Goal: Task Accomplishment & Management: Complete application form

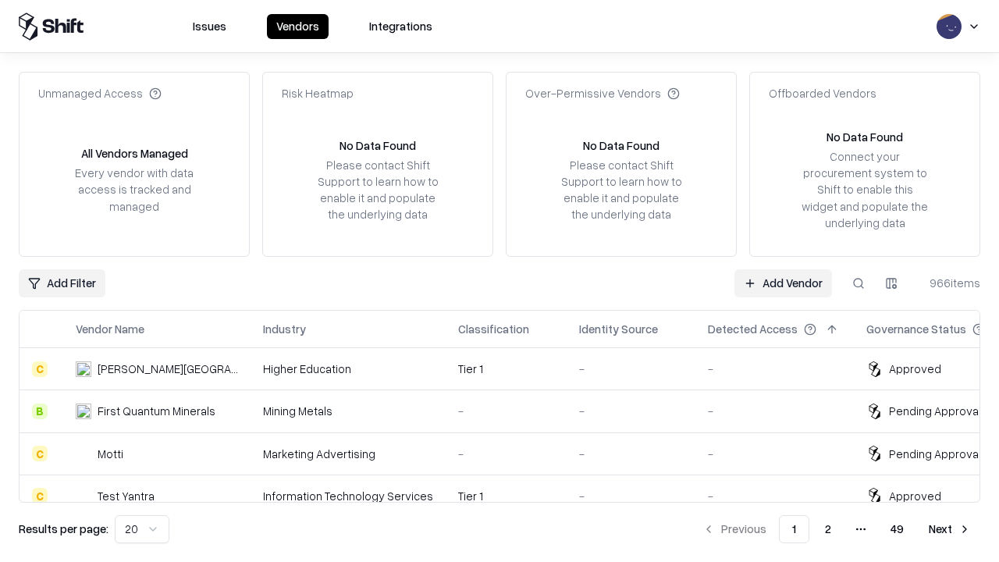
click at [783, 283] on link "Add Vendor" at bounding box center [784, 283] width 98 height 28
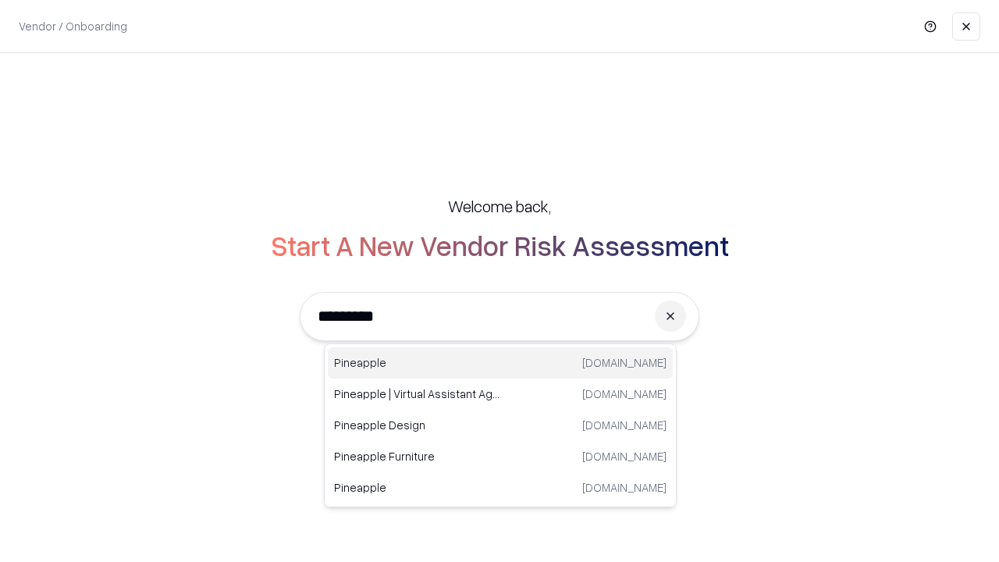
click at [501, 363] on div "Pineapple pineappleenergy.com" at bounding box center [500, 362] width 345 height 31
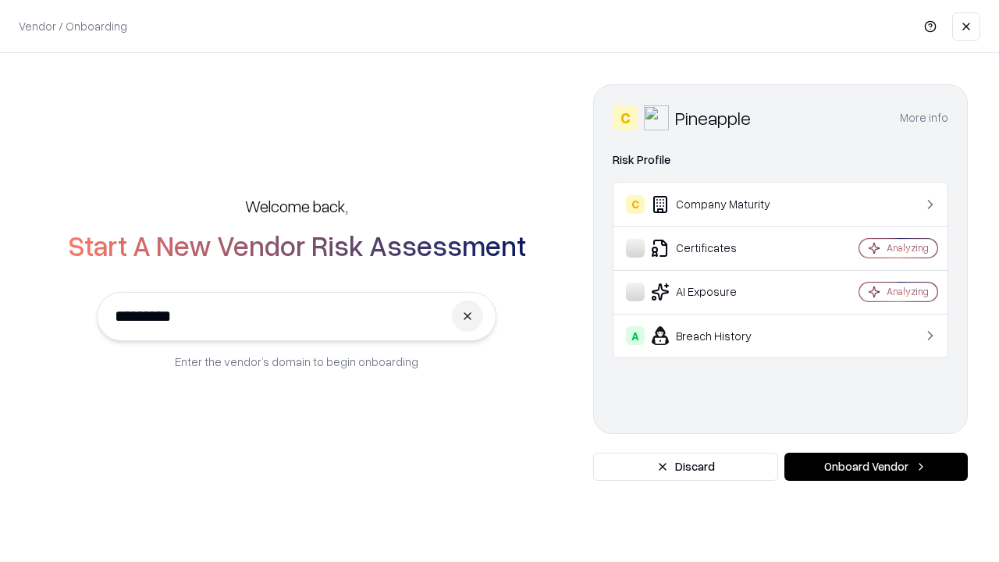
type input "*********"
click at [876, 467] on button "Onboard Vendor" at bounding box center [876, 467] width 183 height 28
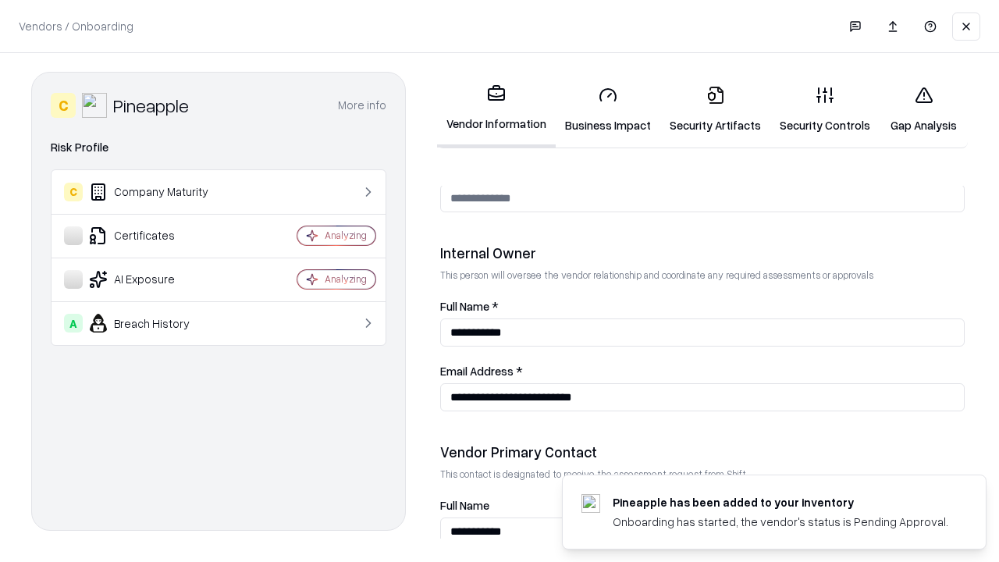
scroll to position [809, 0]
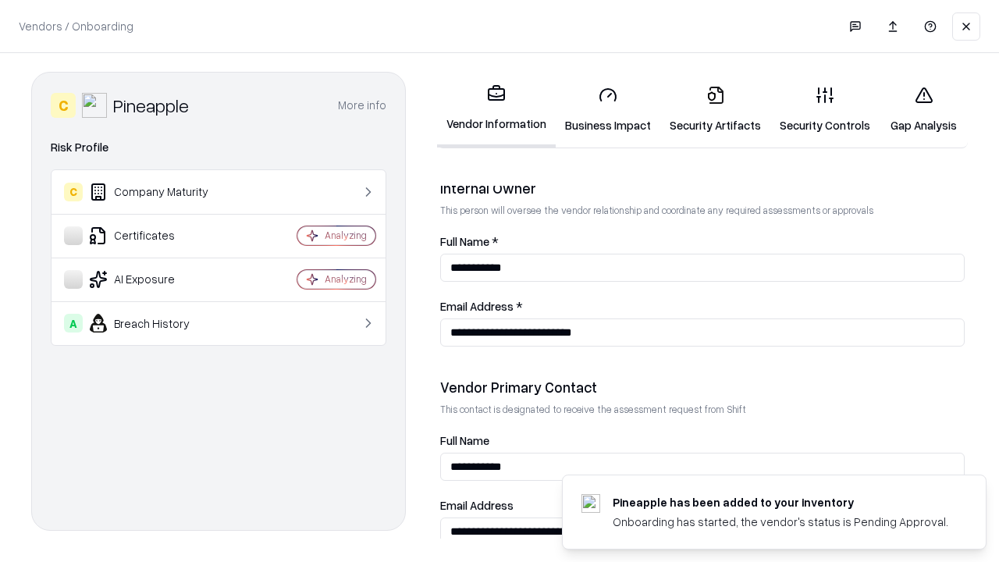
click at [608, 109] on link "Business Impact" at bounding box center [608, 109] width 105 height 73
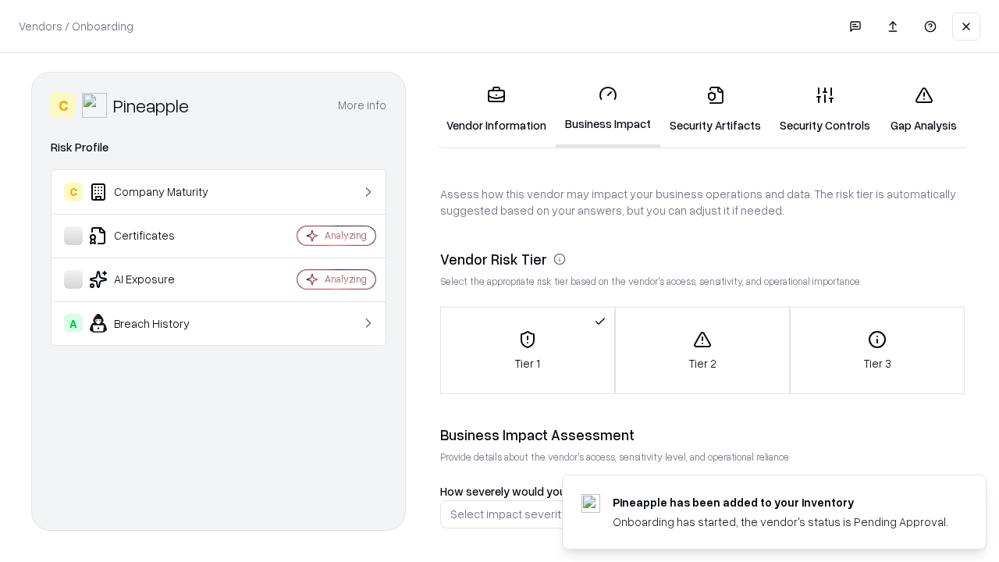
click at [715, 109] on link "Security Artifacts" at bounding box center [716, 109] width 110 height 73
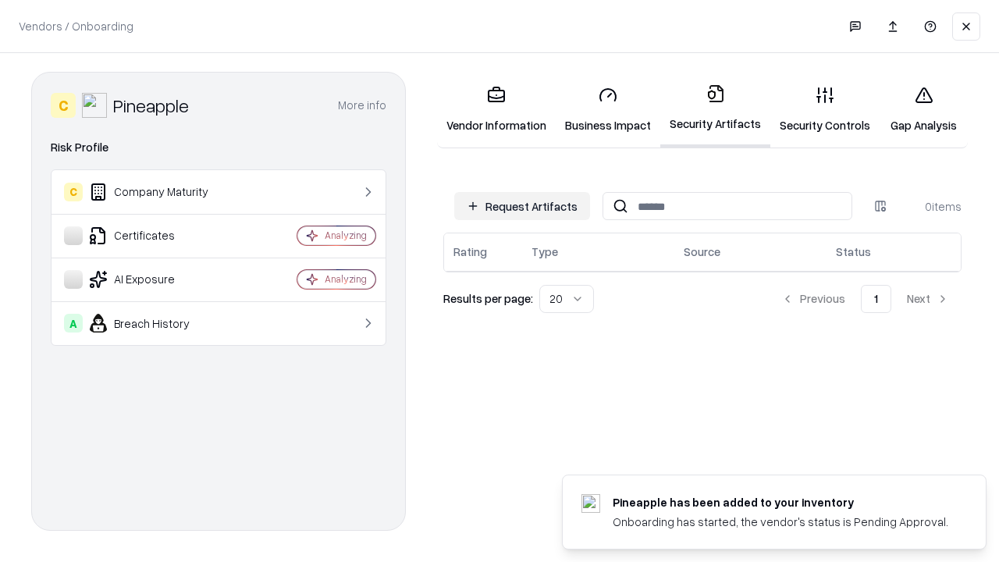
click at [522, 206] on button "Request Artifacts" at bounding box center [522, 206] width 136 height 28
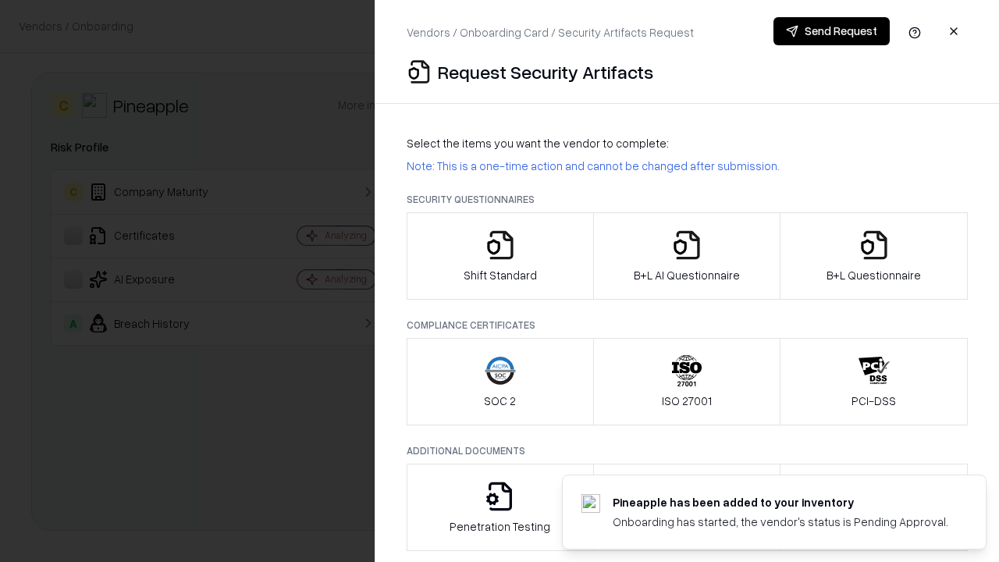
click at [500, 256] on icon "button" at bounding box center [500, 245] width 31 height 31
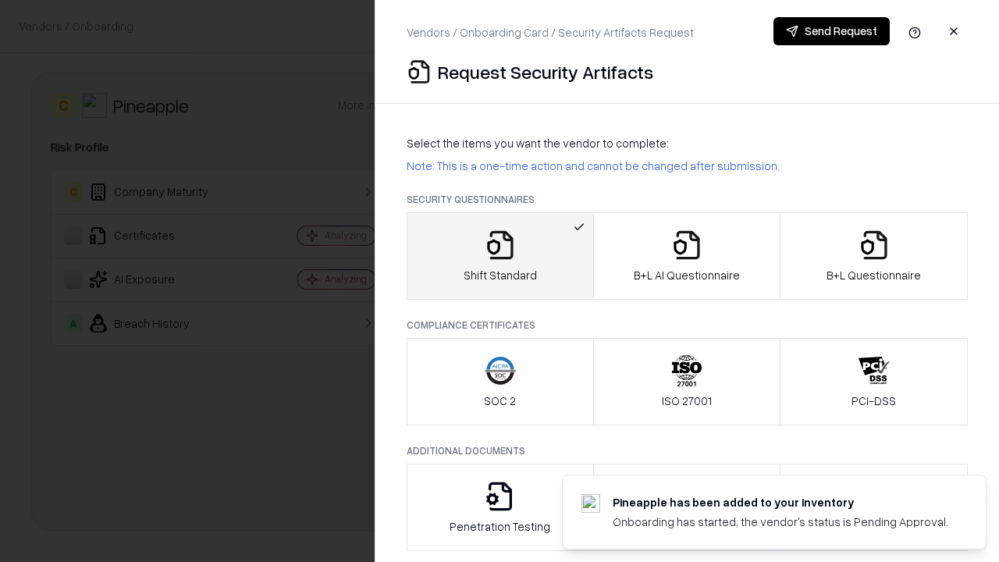
click at [832, 31] on button "Send Request" at bounding box center [832, 31] width 116 height 28
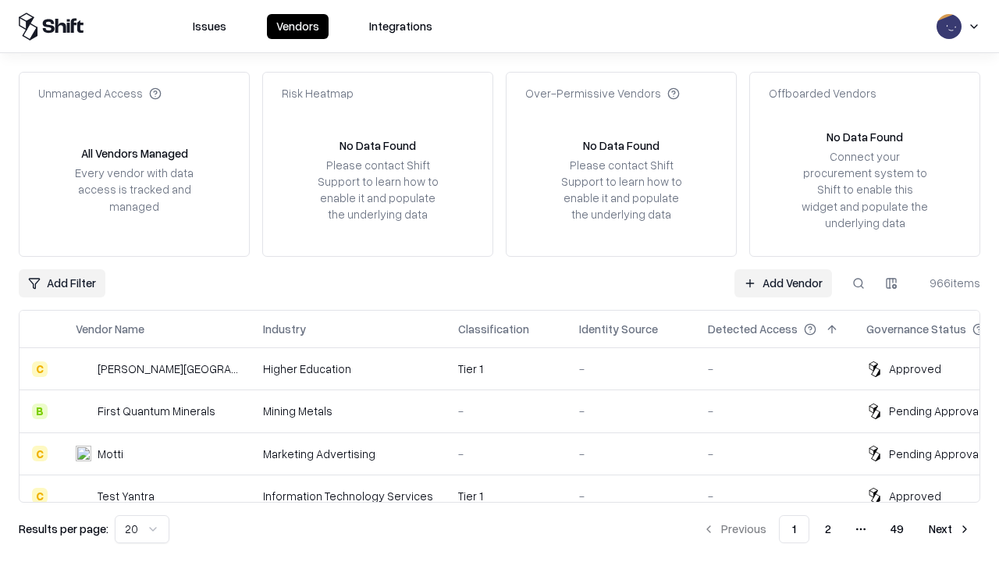
click at [859, 283] on button at bounding box center [859, 283] width 28 height 28
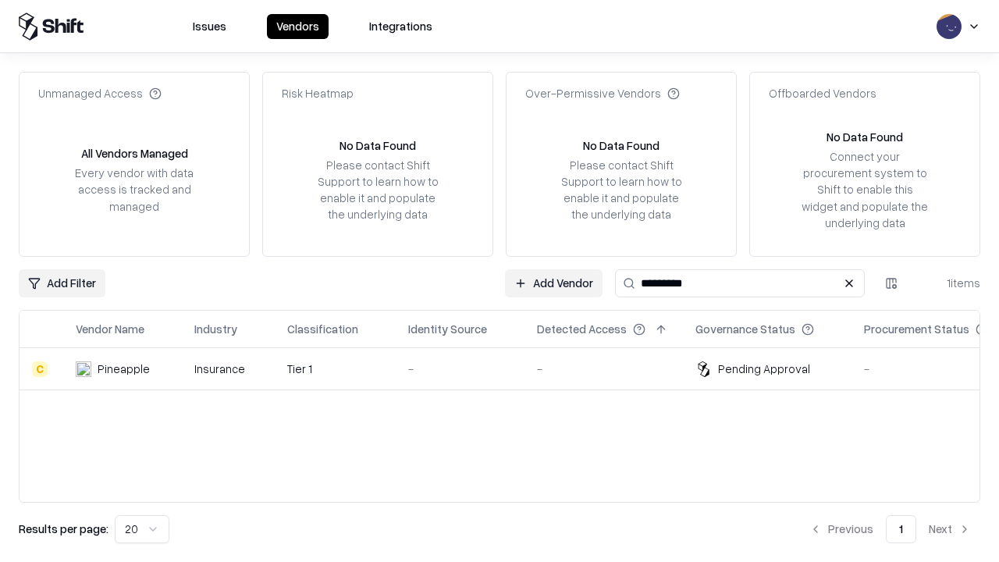
type input "*********"
click at [509, 369] on div "-" at bounding box center [460, 369] width 104 height 16
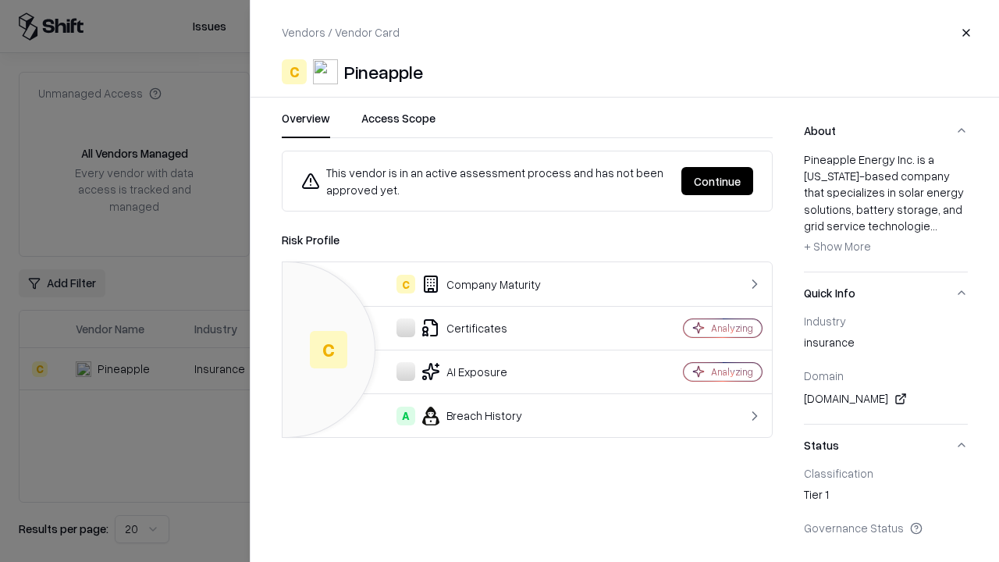
click at [718, 181] on button "Continue" at bounding box center [718, 181] width 72 height 28
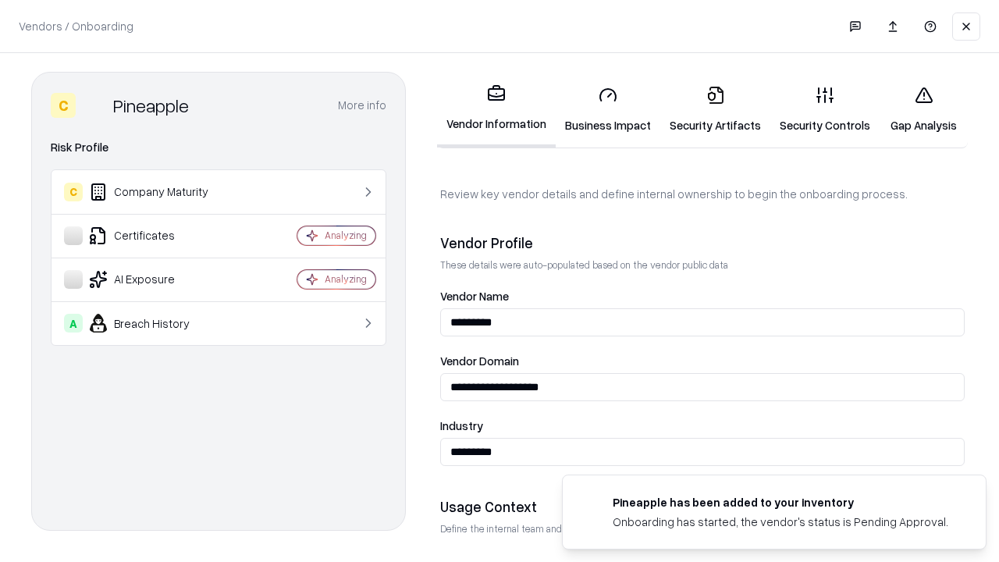
click at [715, 109] on link "Security Artifacts" at bounding box center [716, 109] width 110 height 73
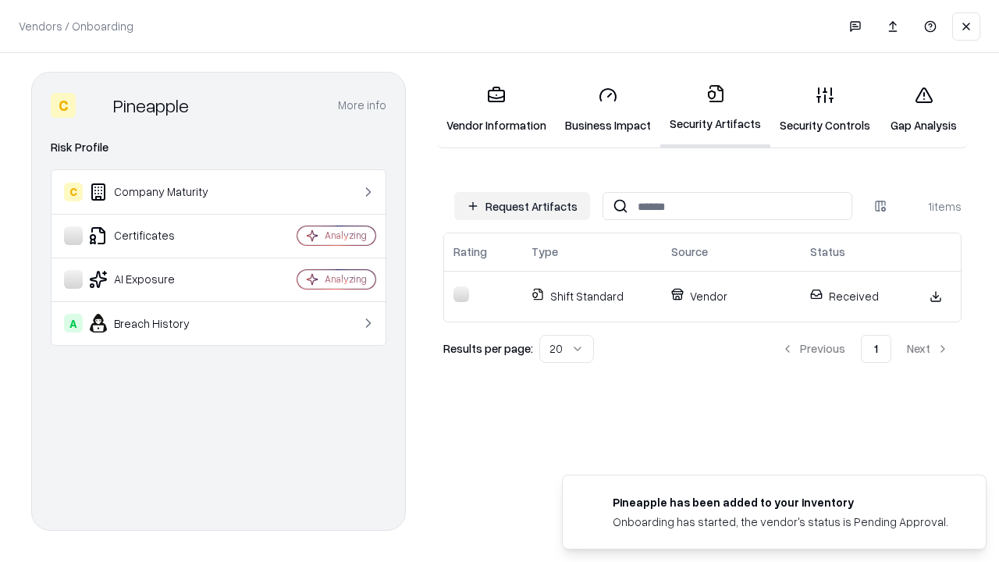
click at [825, 109] on link "Security Controls" at bounding box center [825, 109] width 109 height 73
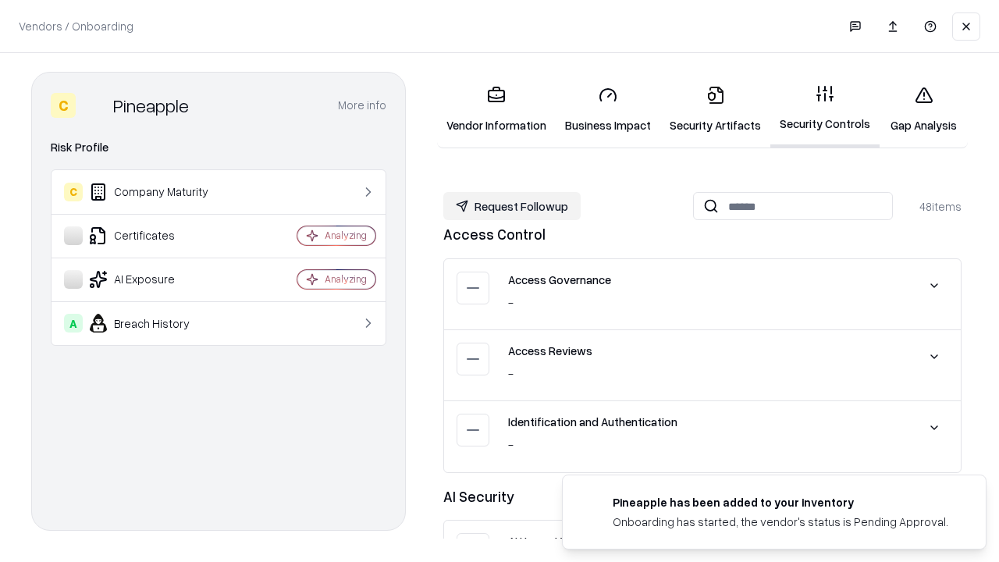
click at [512, 206] on button "Request Followup" at bounding box center [512, 206] width 137 height 28
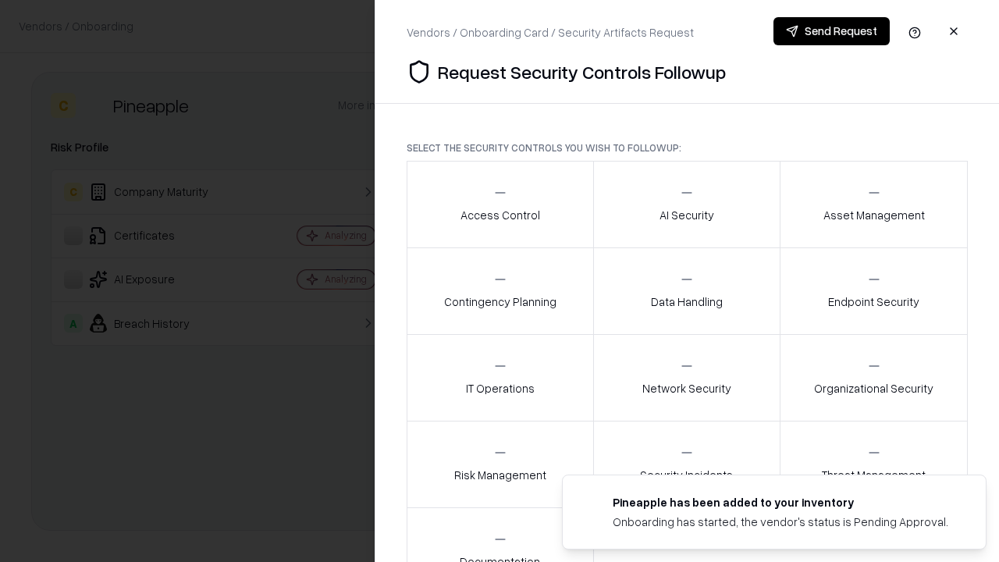
click at [500, 205] on div "Access Control" at bounding box center [501, 204] width 80 height 38
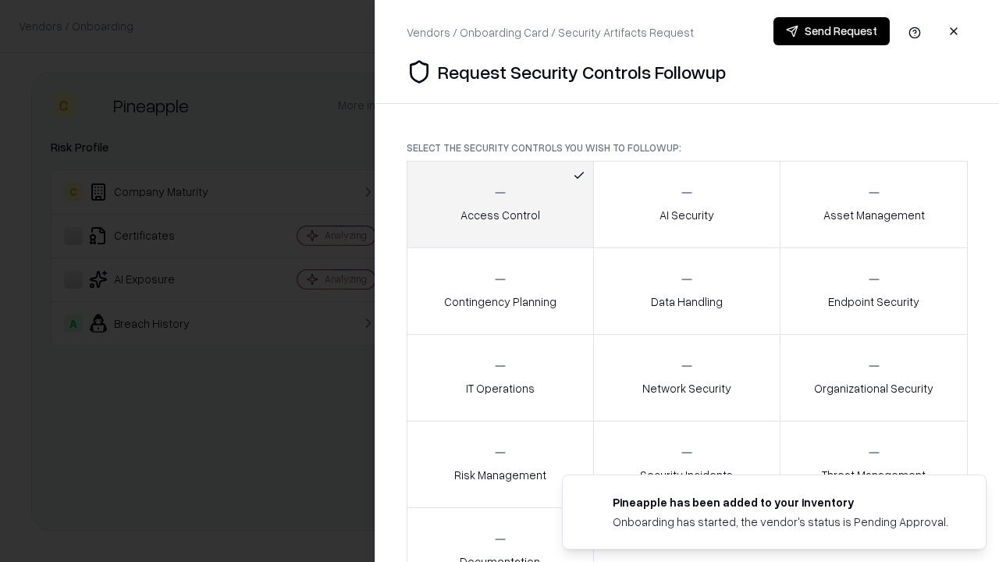
click at [832, 31] on button "Send Request" at bounding box center [832, 31] width 116 height 28
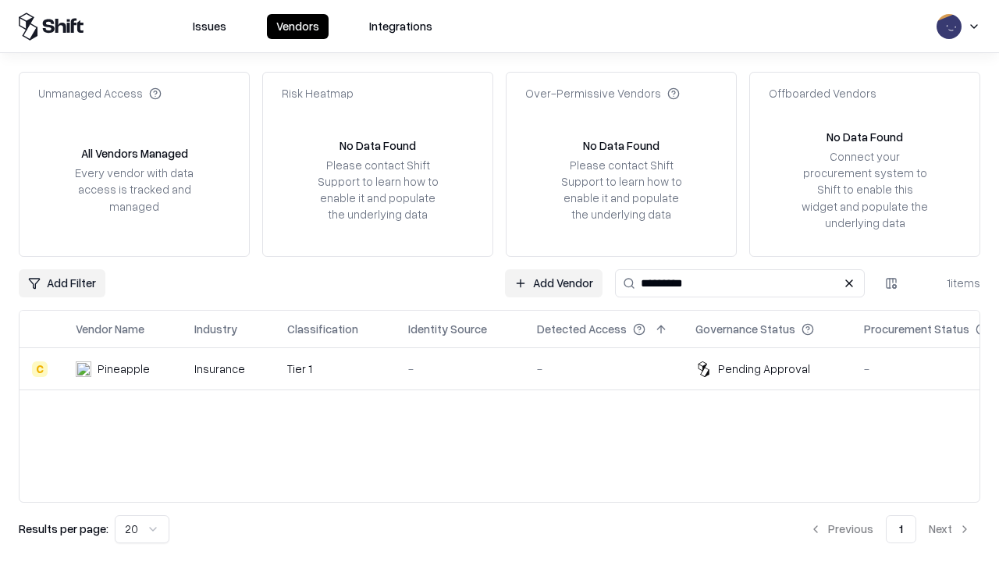
type input "*********"
click at [509, 369] on div "-" at bounding box center [460, 369] width 104 height 16
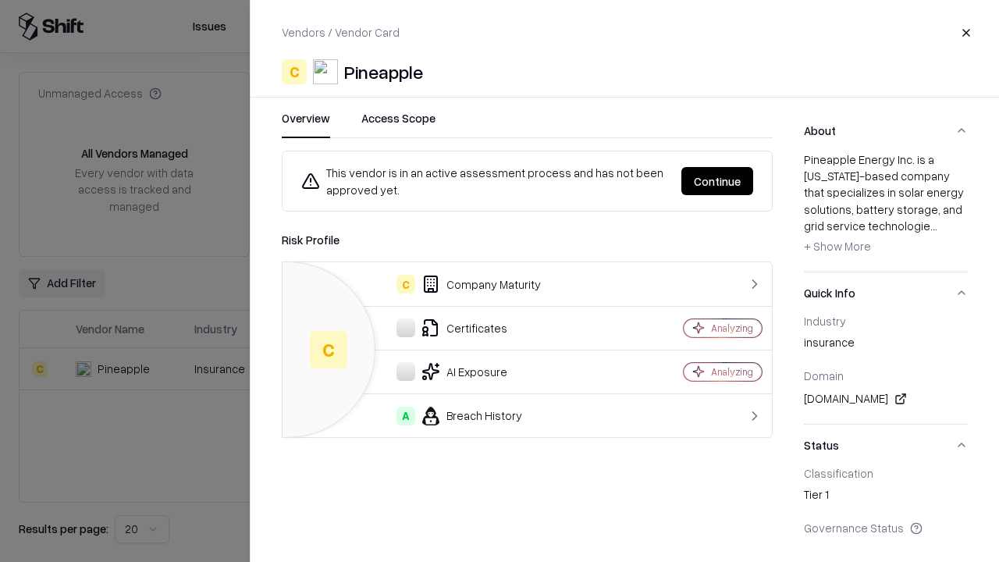
click at [718, 181] on button "Continue" at bounding box center [718, 181] width 72 height 28
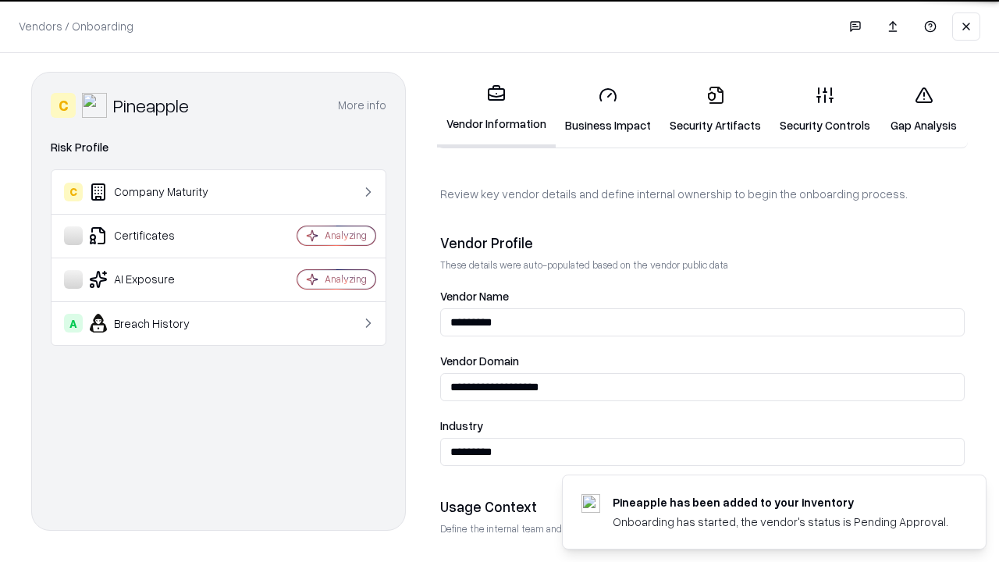
click at [924, 109] on link "Gap Analysis" at bounding box center [924, 109] width 88 height 73
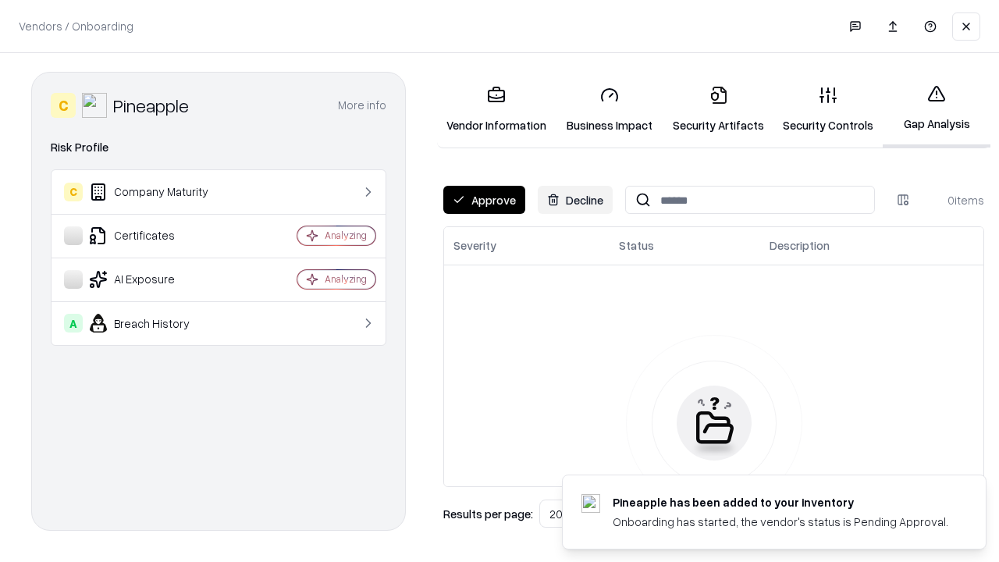
click at [484, 200] on button "Approve" at bounding box center [485, 200] width 82 height 28
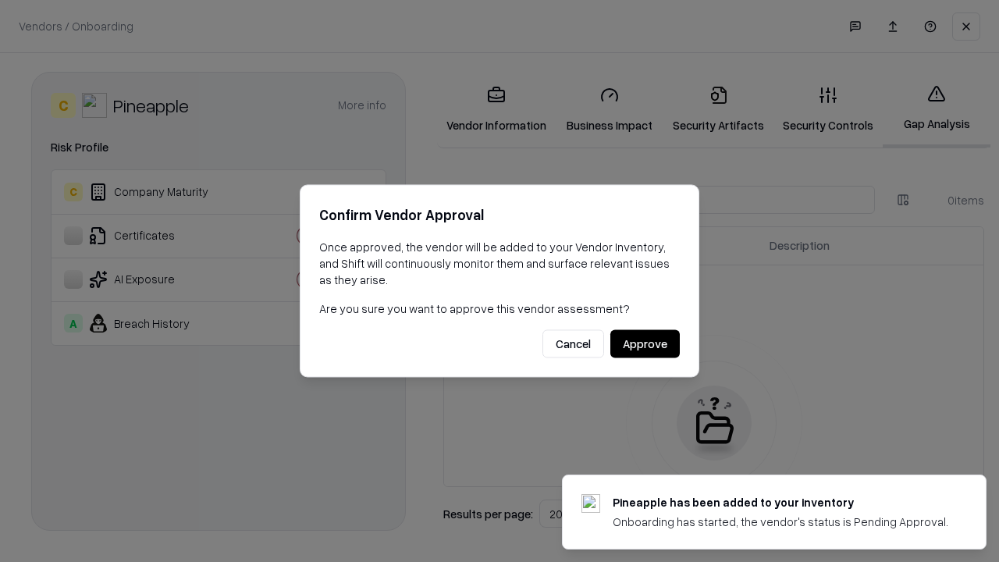
click at [645, 344] on button "Approve" at bounding box center [645, 344] width 69 height 28
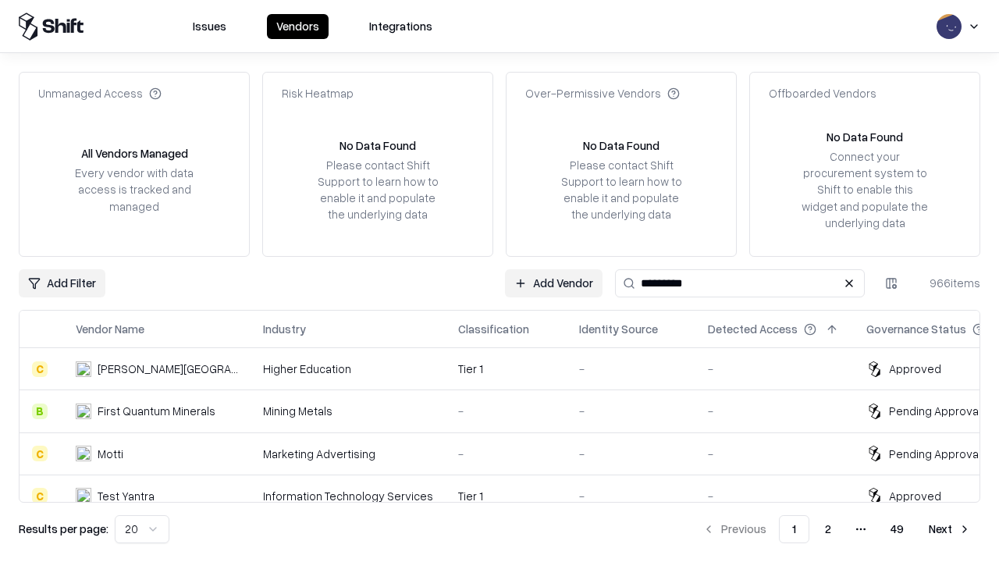
type input "*********"
click at [783, 283] on link "Add Vendor" at bounding box center [784, 283] width 98 height 28
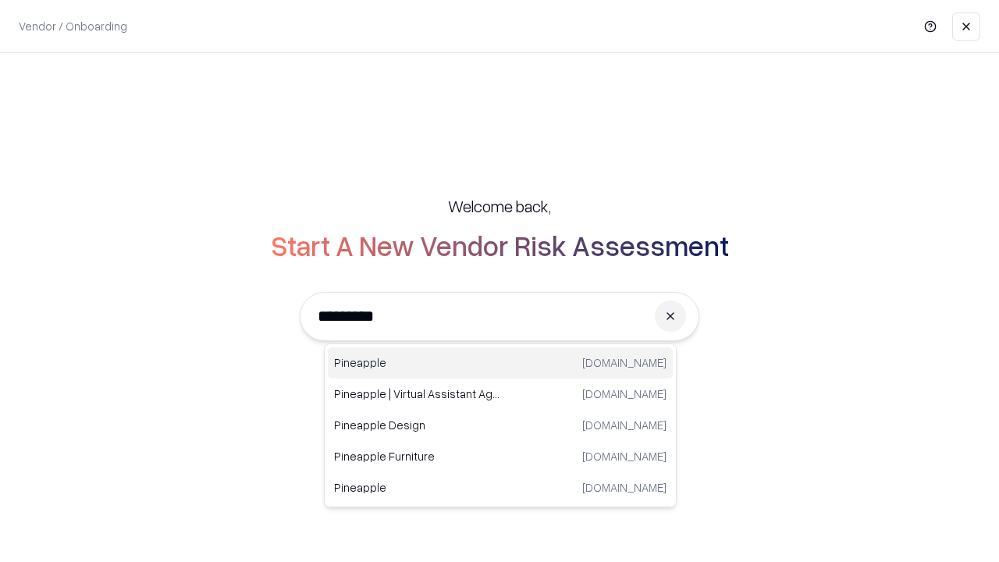
click at [501, 363] on div "Pineapple pineappleenergy.com" at bounding box center [500, 362] width 345 height 31
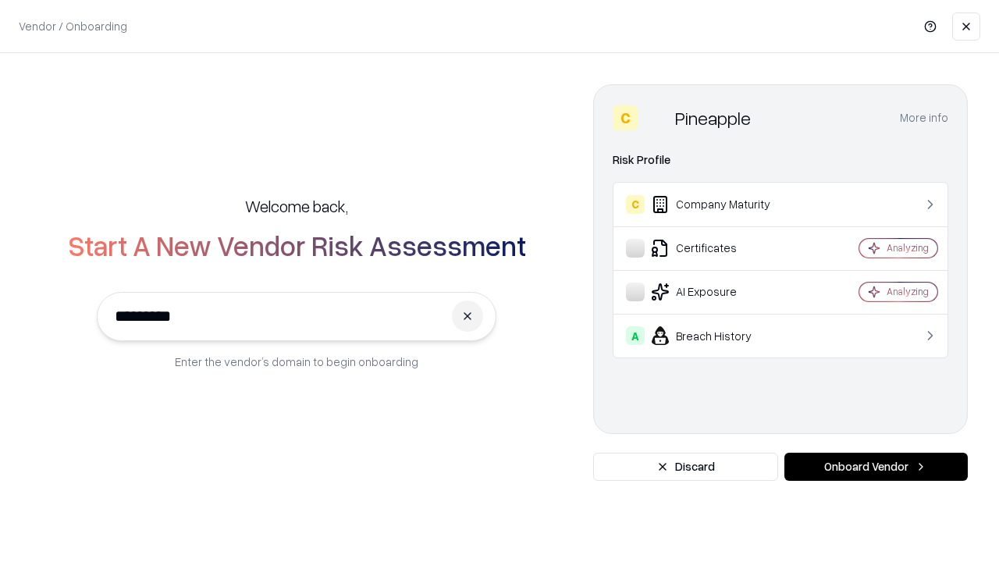
type input "*********"
click at [876, 467] on button "Onboard Vendor" at bounding box center [876, 467] width 183 height 28
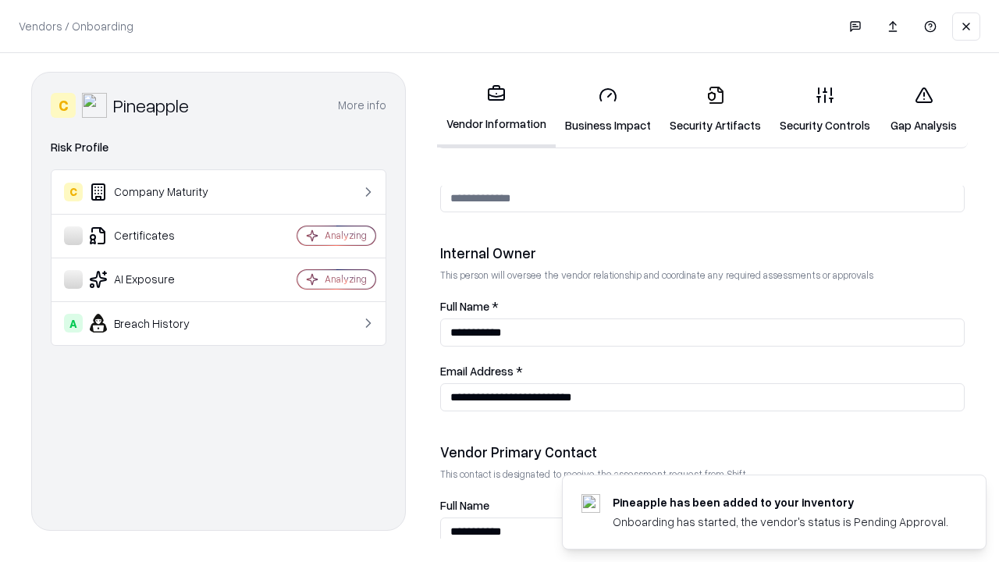
scroll to position [809, 0]
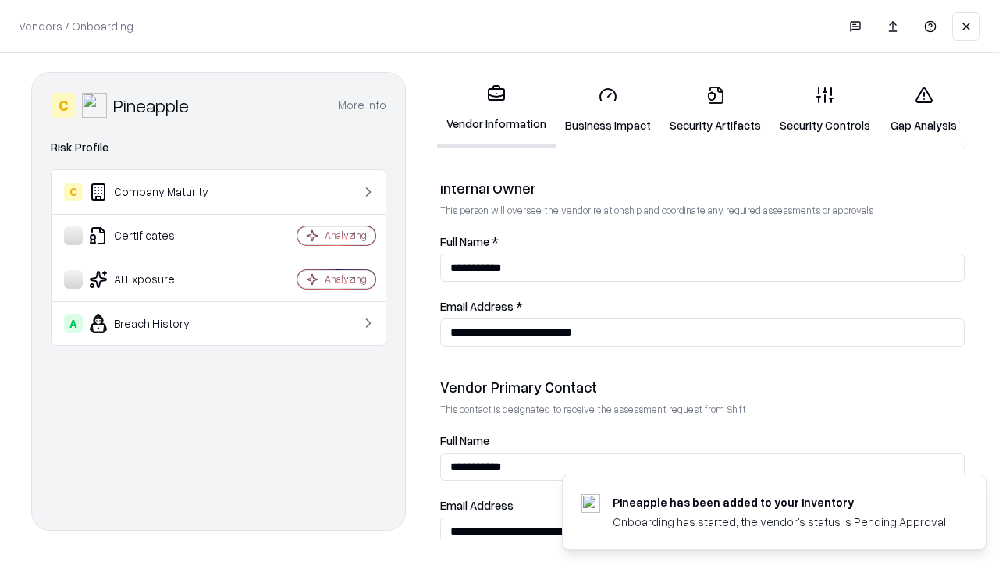
click at [924, 109] on link "Gap Analysis" at bounding box center [924, 109] width 88 height 73
